Goal: Transaction & Acquisition: Purchase product/service

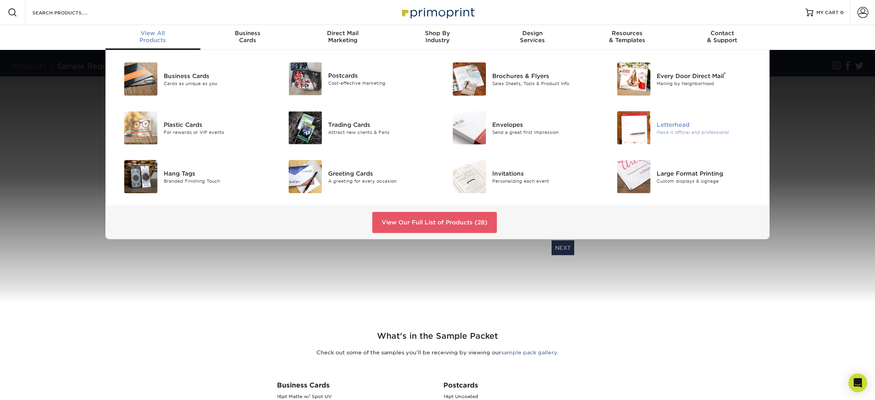
click at [668, 125] on div "Letterhead" at bounding box center [709, 124] width 104 height 9
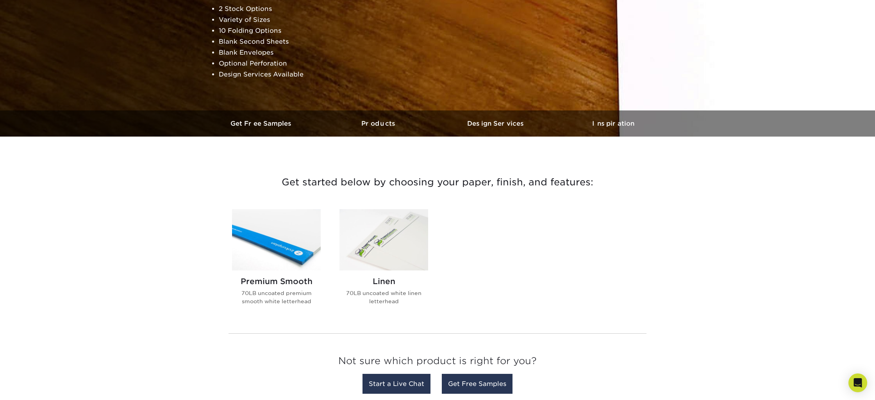
scroll to position [136, 0]
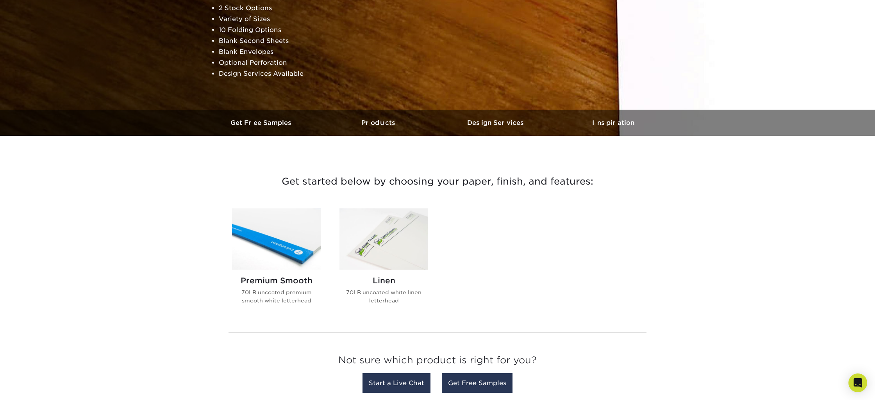
click at [411, 232] on img at bounding box center [383, 239] width 89 height 61
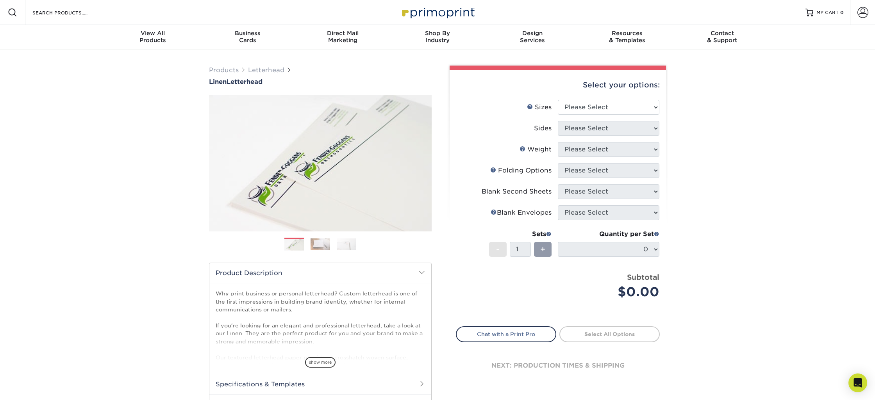
click at [593, 100] on div "Select your options: Sizes Help Sizes Please Select 5.5" x 8.5" 8.5" x 11" 8.5"…" at bounding box center [558, 232] width 216 height 325
click at [592, 103] on select "Please Select 5.5" x 8.5" 8.5" x 11" 8.5" x 14" 11" x 17"" at bounding box center [609, 107] width 102 height 15
select select "5.50x8.50"
click at [558, 100] on select "Please Select 5.5" x 8.5" 8.5" x 11" 8.5" x 14" 11" x 17"" at bounding box center [609, 107] width 102 height 15
click at [598, 126] on select "Please Select Print Both Sides Print Front Only" at bounding box center [609, 128] width 102 height 15
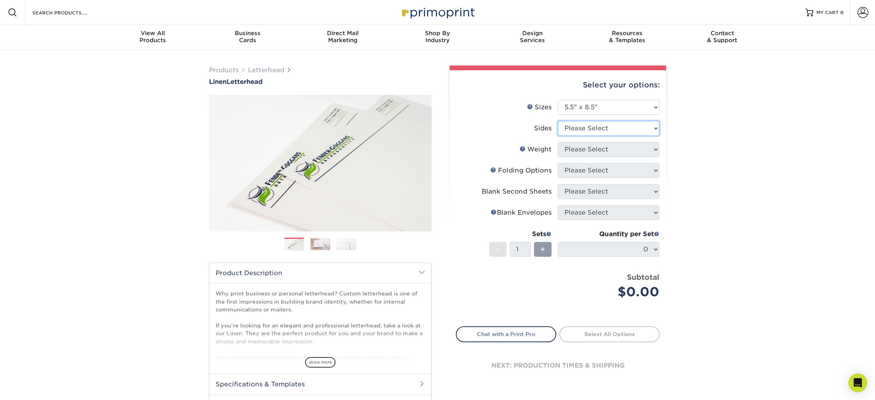
select select "32d3c223-f82c-492b-b915-ba065a00862f"
click at [558, 121] on select "Please Select Print Both Sides Print Front Only" at bounding box center [609, 128] width 102 height 15
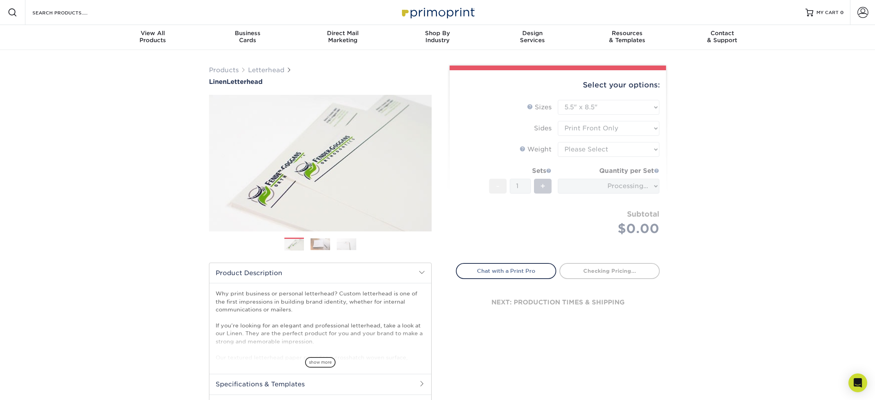
click at [596, 152] on form "Sizes Help Sizes Please Select 5.5" x 8.5" 8.5" x 11" 8.5" x 14" 11" x 17" Side…" at bounding box center [558, 177] width 204 height 154
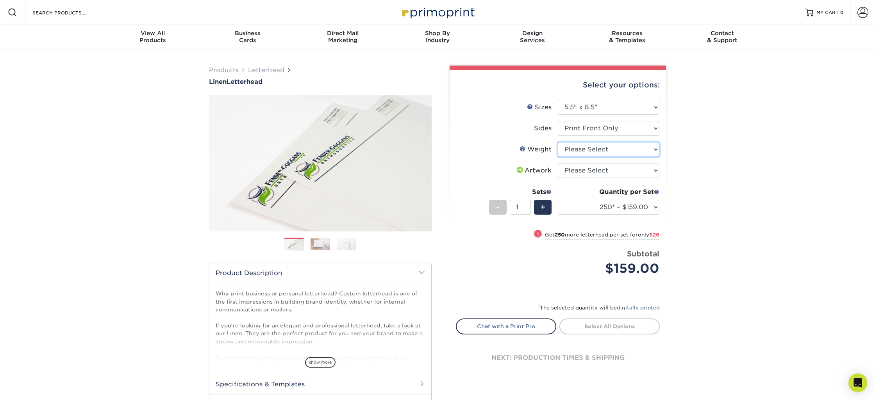
click at [596, 150] on select "Please Select 70LB" at bounding box center [609, 149] width 102 height 15
select select "70LB"
click at [558, 142] on select "Please Select 70LB" at bounding box center [609, 149] width 102 height 15
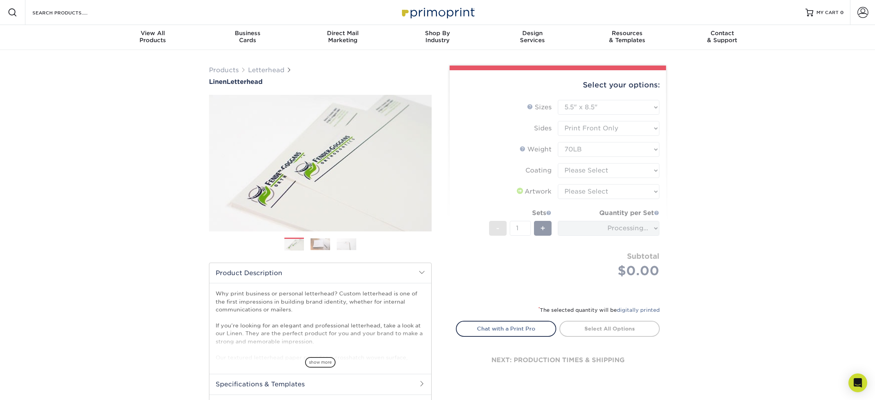
click at [597, 171] on form "Sizes Help Sizes Please Select 5.5" x 8.5" 8.5" x 11" 8.5" x 14" 11" x 17" Side…" at bounding box center [558, 198] width 204 height 196
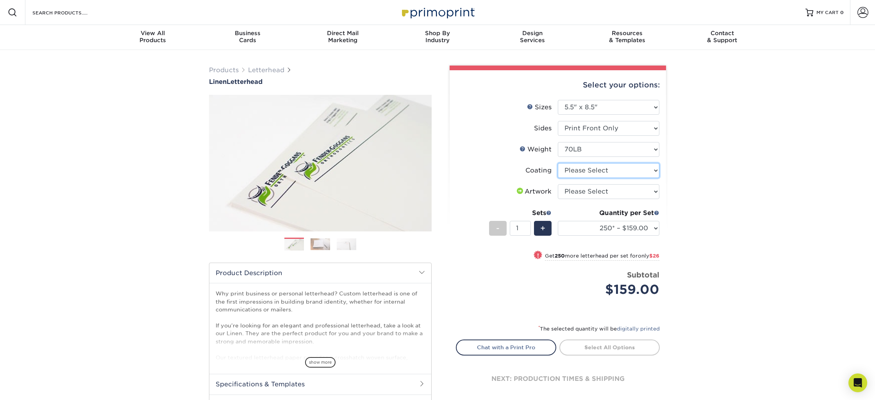
click at [597, 170] on select at bounding box center [609, 170] width 102 height 15
select select "3e7618de-abca-4bda-9f97-8b9129e913d8"
click at [558, 163] on select at bounding box center [609, 170] width 102 height 15
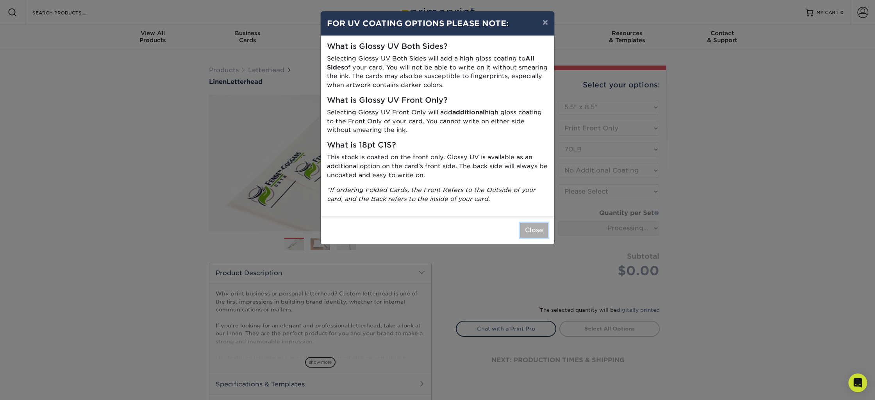
click at [531, 230] on button "Close" at bounding box center [534, 230] width 28 height 15
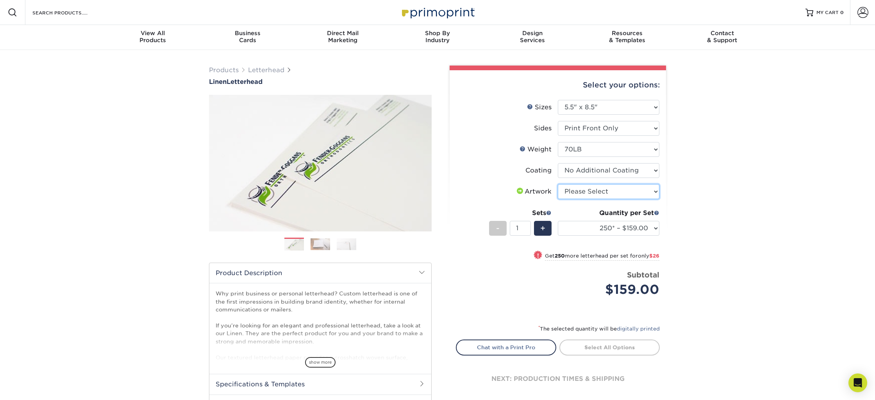
click at [580, 192] on select "Please Select I will upload files I need a design - $75" at bounding box center [609, 191] width 102 height 15
select select "upload"
click at [558, 184] on select "Please Select I will upload files I need a design - $75" at bounding box center [609, 191] width 102 height 15
click at [606, 234] on select "250* – $159.00 500* – $185.00 750 – $189.00 1000 – $194.00 1500 – $212.00 2000 …" at bounding box center [609, 228] width 102 height 15
click at [558, 221] on select "250* – $159.00 500* – $185.00 750 – $189.00 1000 – $194.00 1500 – $212.00 2000 …" at bounding box center [609, 228] width 102 height 15
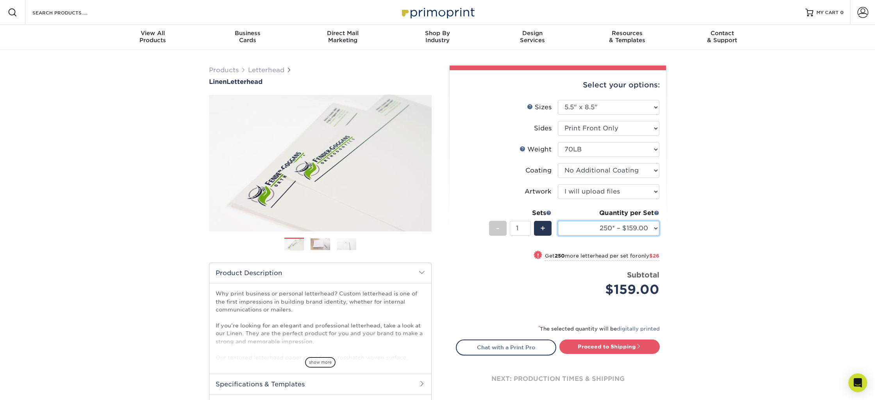
select select "250* – $159.00"
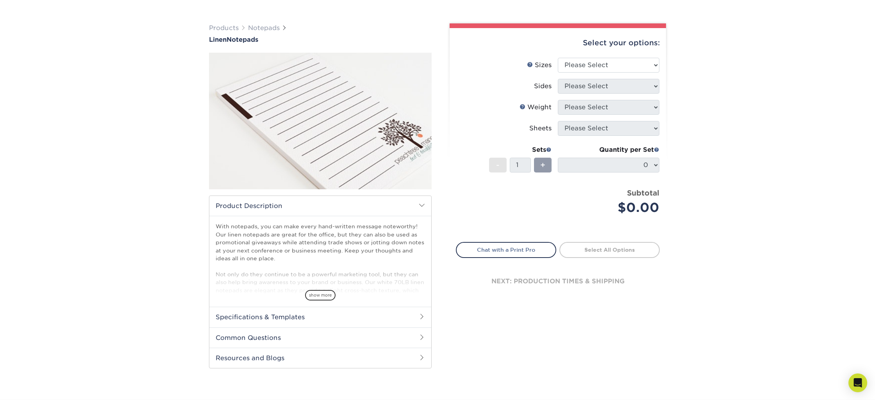
scroll to position [43, 0]
click at [319, 323] on h2 "Specifications & Templates" at bounding box center [320, 317] width 222 height 20
click at [317, 297] on span "show more" at bounding box center [320, 295] width 30 height 11
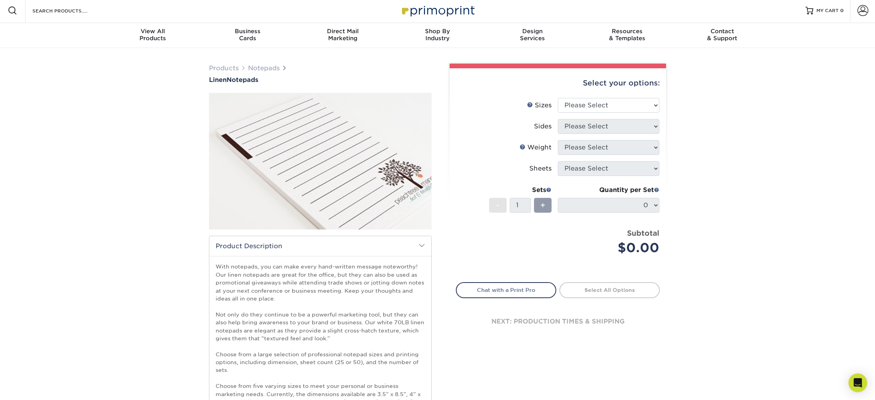
scroll to position [2, 0]
click at [586, 104] on select "Please Select 3.5" x 8.5" 4" x 6" 4.25" x 5.5" 5.5" x 8.5" 8.5" x 11"" at bounding box center [609, 105] width 102 height 15
select select "4.25x5.50"
click at [558, 98] on select "Please Select 3.5" x 8.5" 4" x 6" 4.25" x 5.5" 5.5" x 8.5" 8.5" x 11"" at bounding box center [609, 105] width 102 height 15
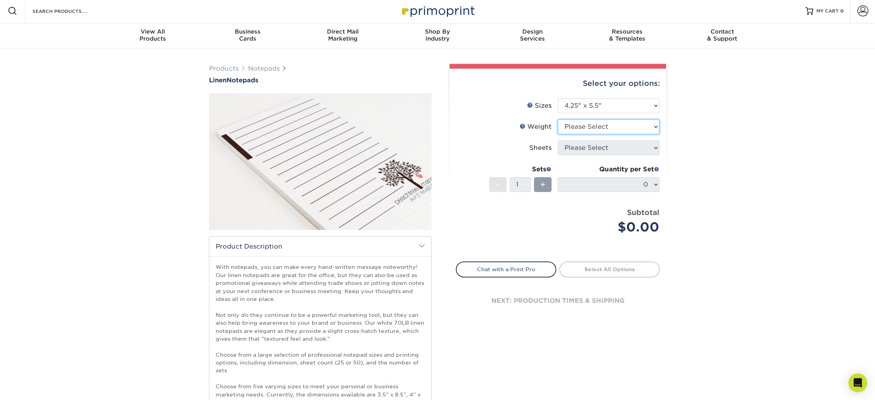
click at [587, 130] on select "Please Select 70LBLIN" at bounding box center [609, 127] width 102 height 15
select select "70LBLIN"
click at [558, 120] on select "Please Select 70LBLIN" at bounding box center [609, 127] width 102 height 15
click at [588, 148] on select "Please Select 50 25" at bounding box center [609, 148] width 102 height 15
select select "50"
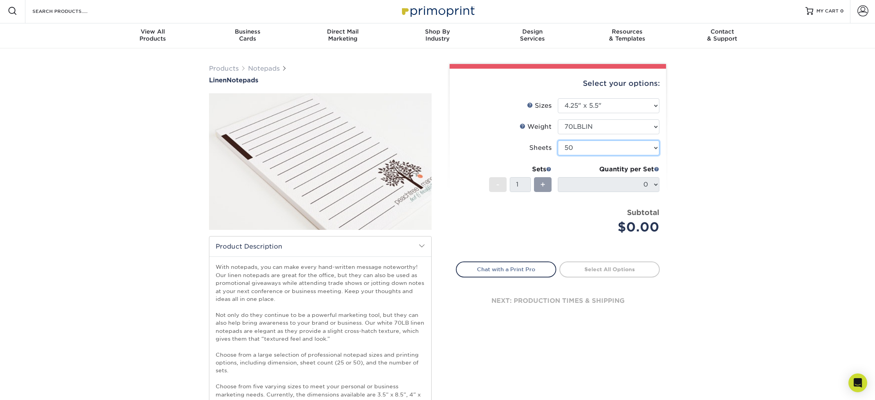
click at [558, 141] on select "Please Select 50 25" at bounding box center [609, 148] width 102 height 15
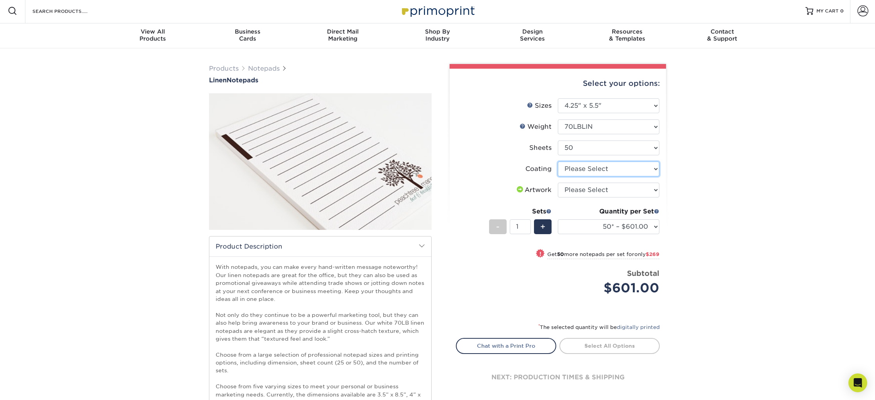
click at [589, 174] on select at bounding box center [609, 169] width 102 height 15
click at [558, 162] on select at bounding box center [609, 169] width 102 height 15
click at [588, 187] on select "Please Select I will upload files I need a design - $50" at bounding box center [609, 190] width 102 height 15
click at [558, 183] on select "Please Select I will upload files I need a design - $50" at bounding box center [609, 190] width 102 height 15
